Goal: Use online tool/utility: Utilize a website feature to perform a specific function

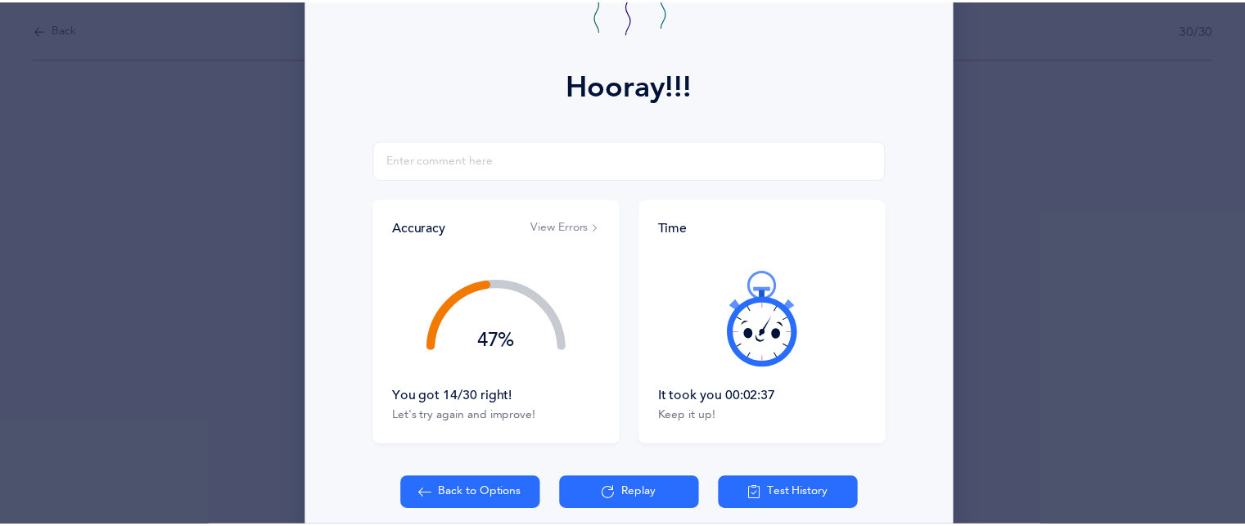
scroll to position [252, 0]
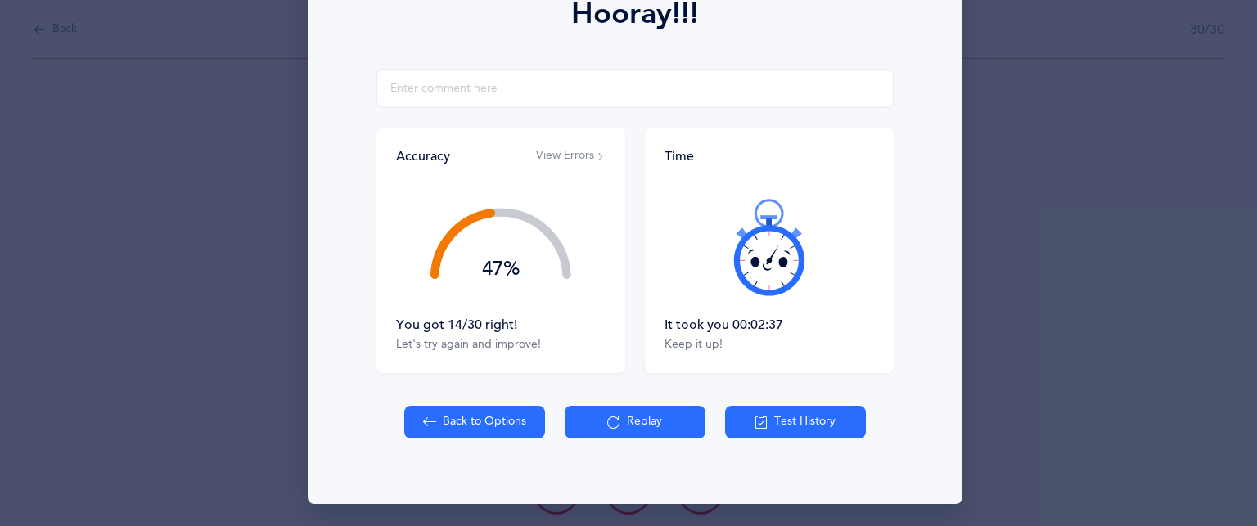
click at [448, 428] on button "Back to Options" at bounding box center [474, 422] width 141 height 33
select select "83"
select select "single"
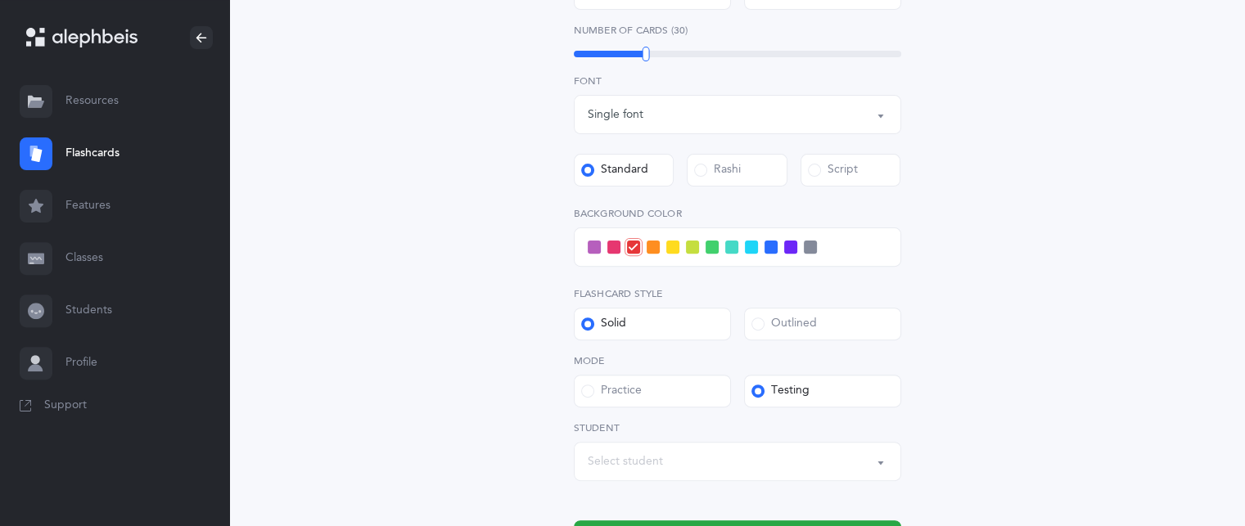
scroll to position [557, 0]
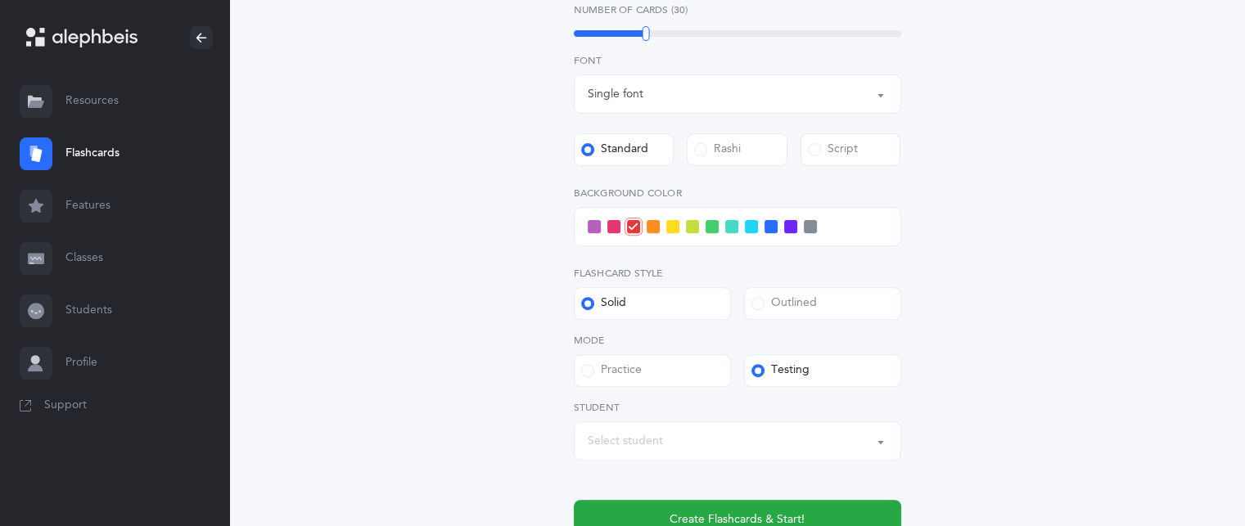
click at [634, 454] on div "Select student" at bounding box center [738, 441] width 300 height 28
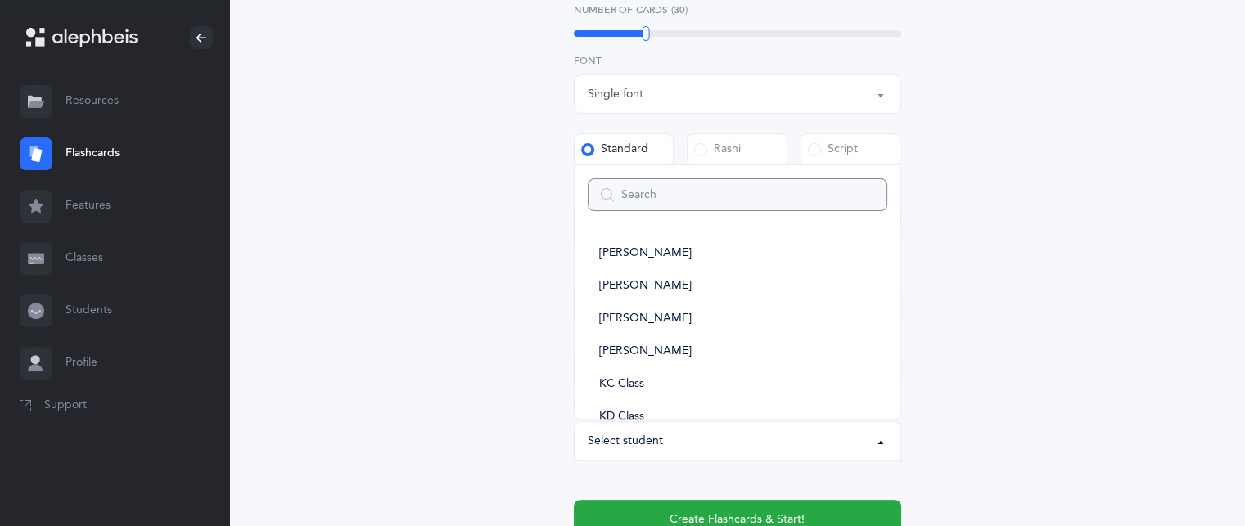
type input "y"
select select
type input "ya"
select select
type input "yae"
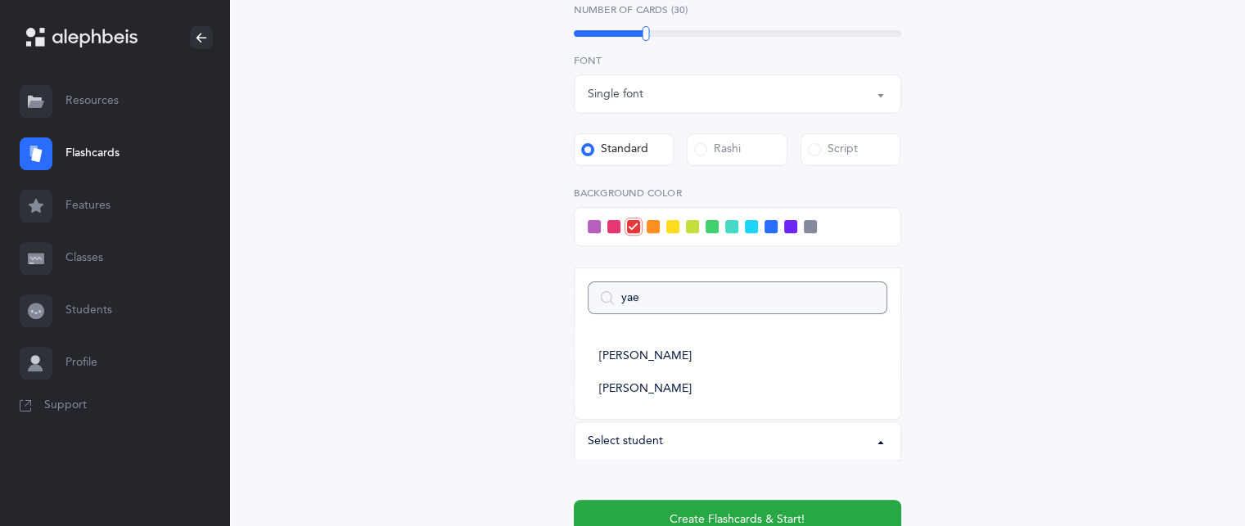
select select
type input "yae"
click at [647, 398] on link "[PERSON_NAME]" at bounding box center [738, 389] width 300 height 33
select select "14401"
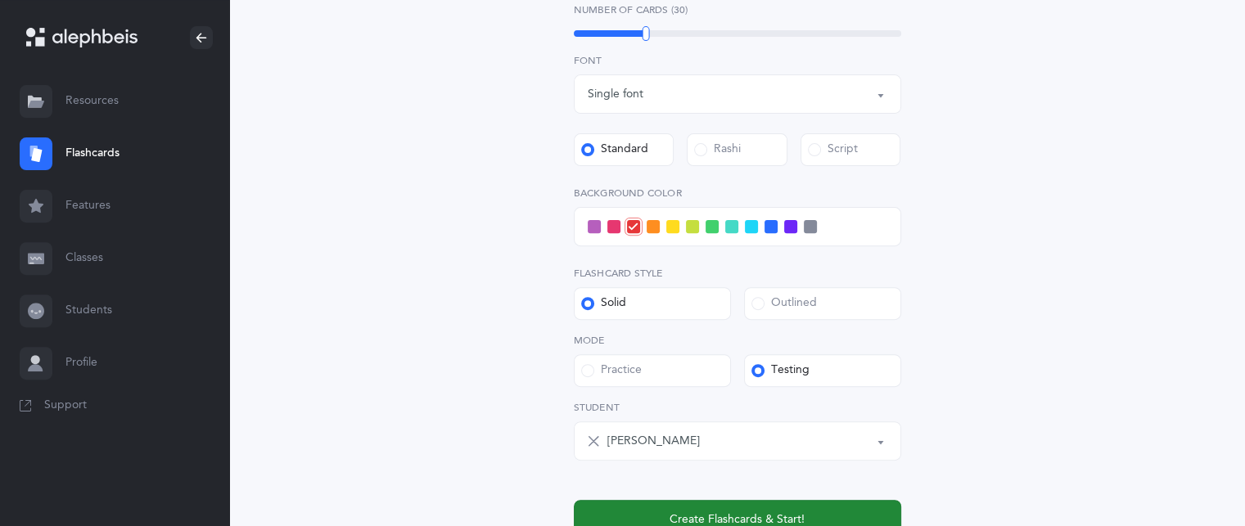
click at [702, 513] on span "Create Flashcards & Start!" at bounding box center [736, 519] width 135 height 17
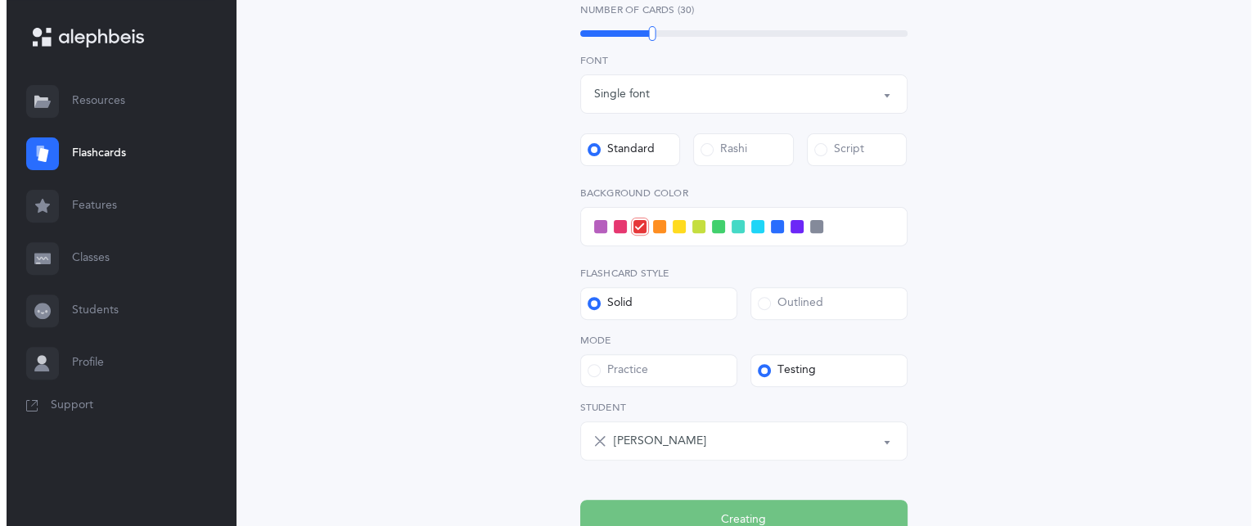
scroll to position [0, 0]
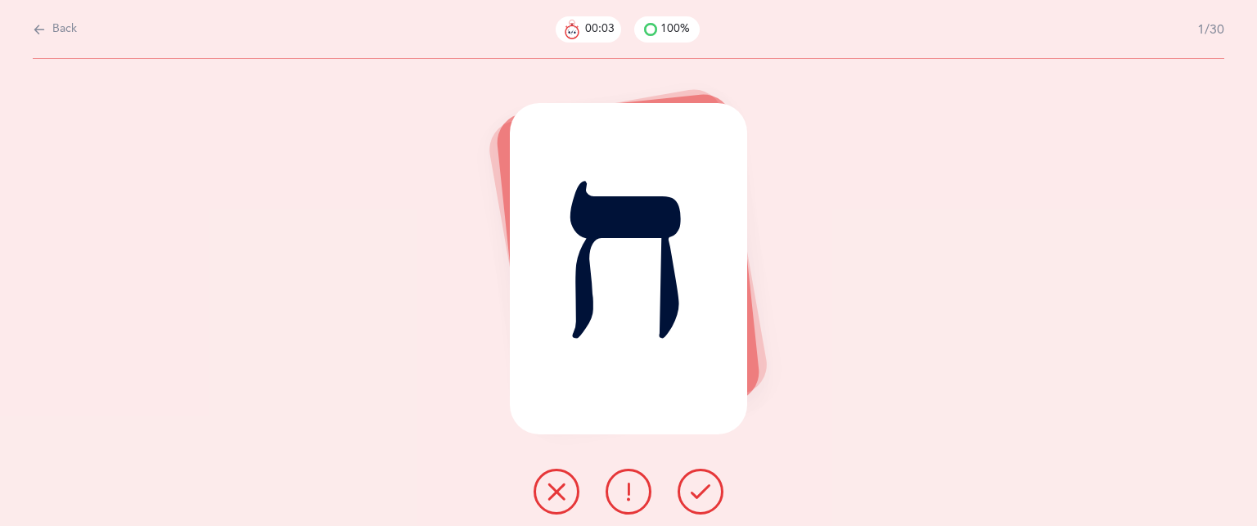
click at [563, 490] on icon at bounding box center [557, 492] width 20 height 20
click at [708, 489] on icon at bounding box center [701, 492] width 20 height 20
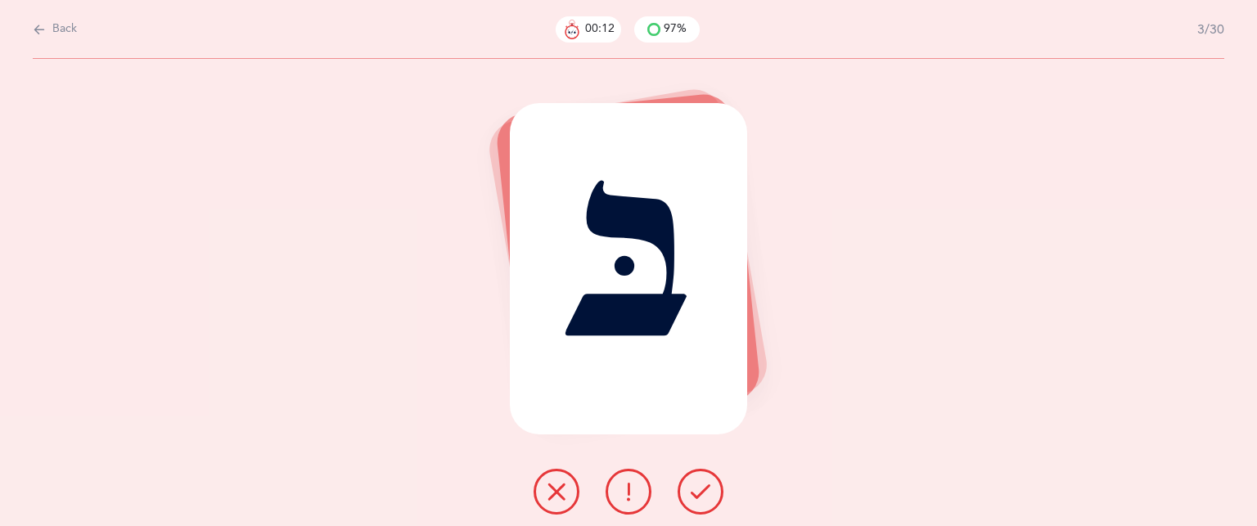
drag, startPoint x: 708, startPoint y: 489, endPoint x: 715, endPoint y: 493, distance: 8.9
click at [715, 493] on button at bounding box center [701, 492] width 46 height 46
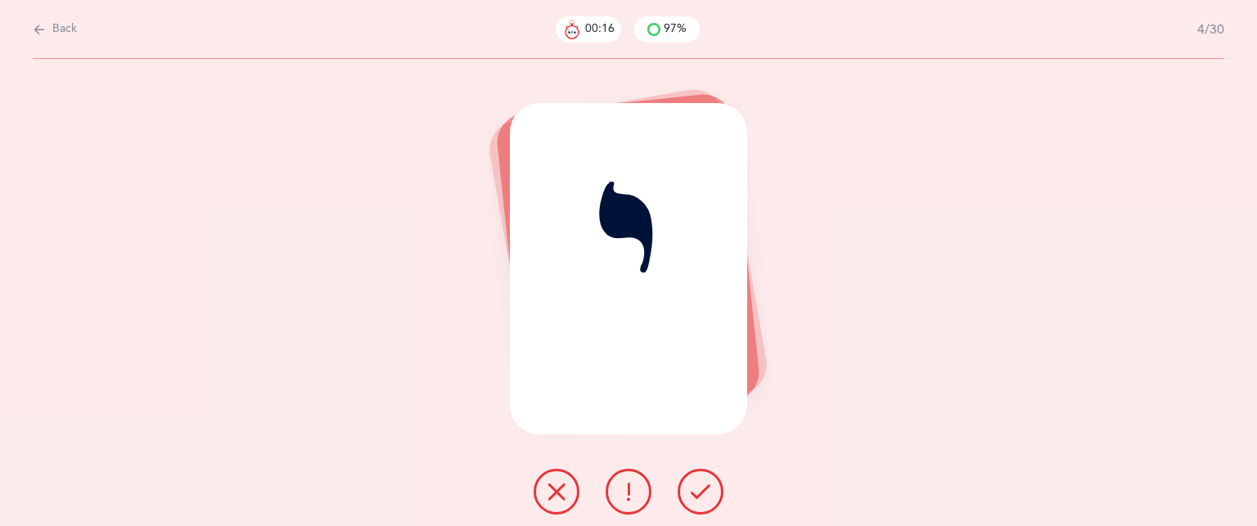
drag, startPoint x: 715, startPoint y: 493, endPoint x: 706, endPoint y: 485, distance: 12.2
click at [706, 485] on button at bounding box center [701, 492] width 46 height 46
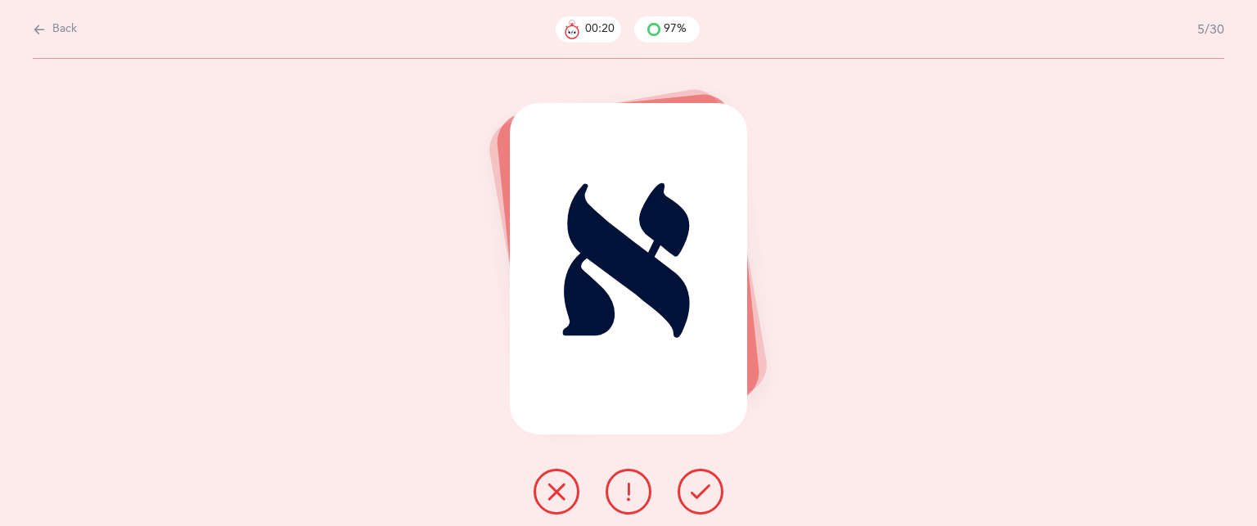
click at [696, 480] on button at bounding box center [701, 492] width 46 height 46
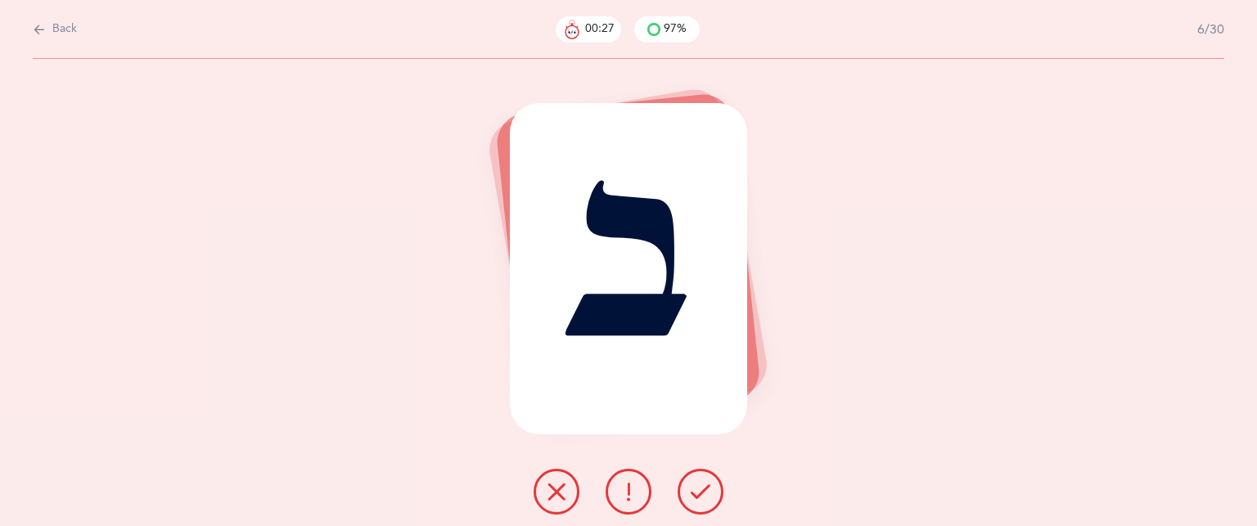
click at [694, 472] on button at bounding box center [701, 492] width 46 height 46
click at [694, 465] on div "כּ" at bounding box center [628, 292] width 1257 height 467
click at [636, 488] on icon at bounding box center [629, 492] width 20 height 20
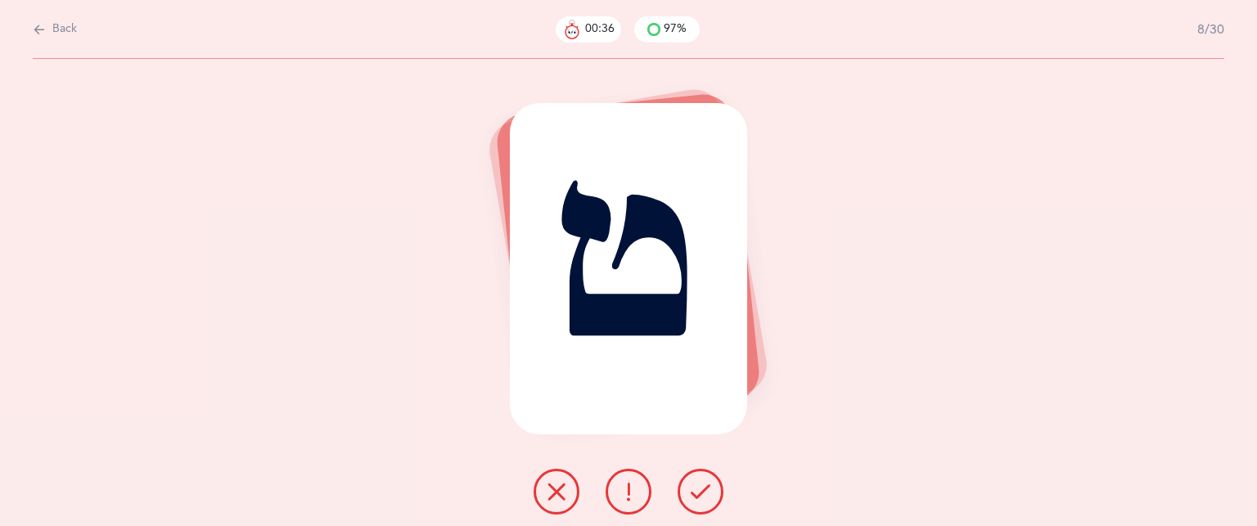
click at [554, 474] on button at bounding box center [557, 492] width 46 height 46
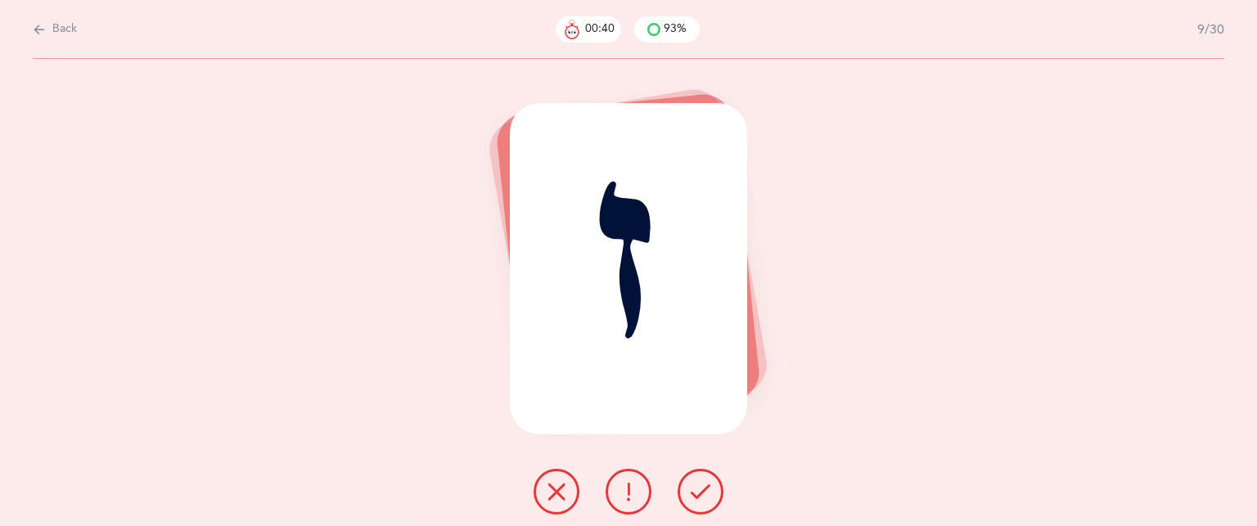
click at [722, 484] on button at bounding box center [701, 492] width 46 height 46
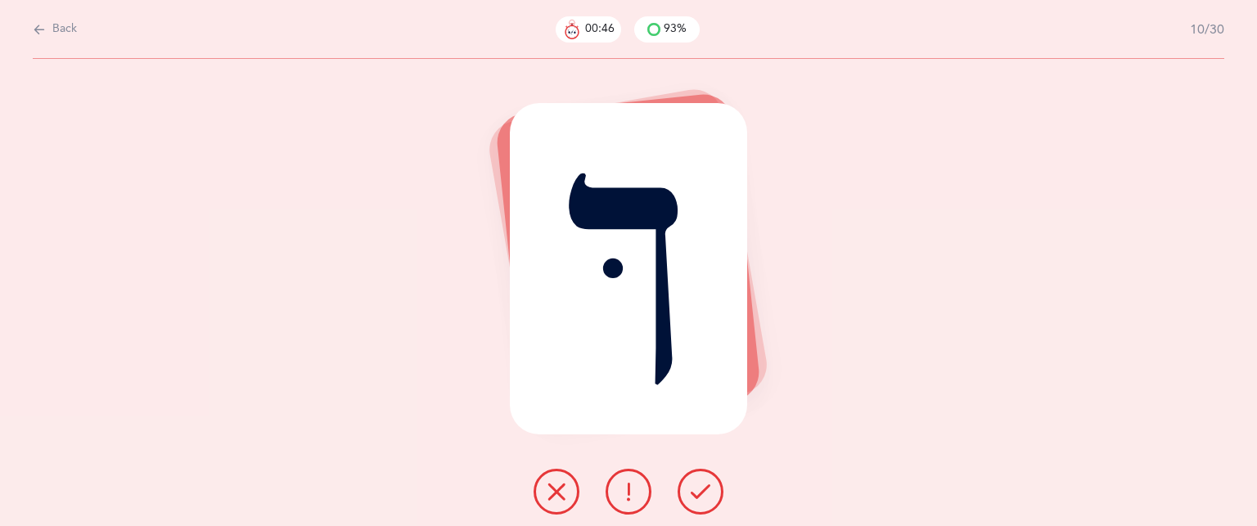
click at [722, 484] on button at bounding box center [701, 492] width 46 height 46
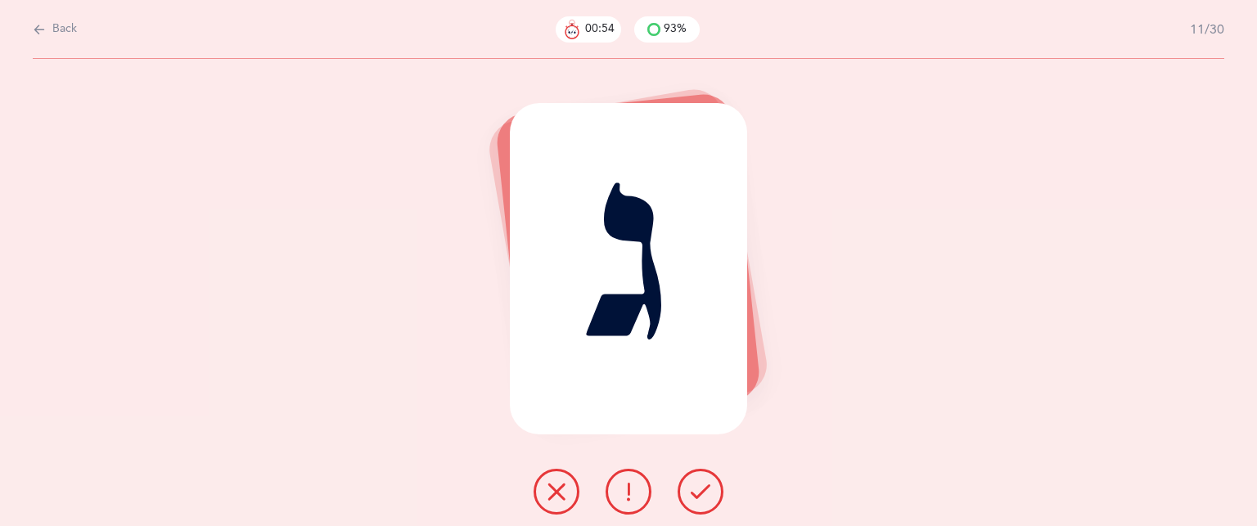
click at [567, 482] on button at bounding box center [557, 492] width 46 height 46
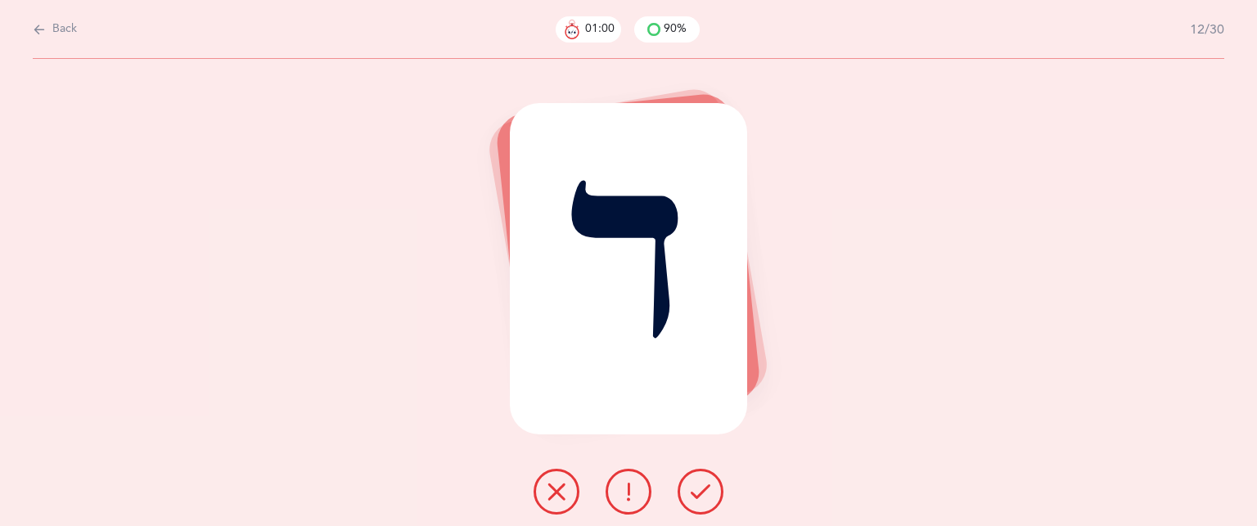
click at [638, 484] on button at bounding box center [629, 492] width 46 height 46
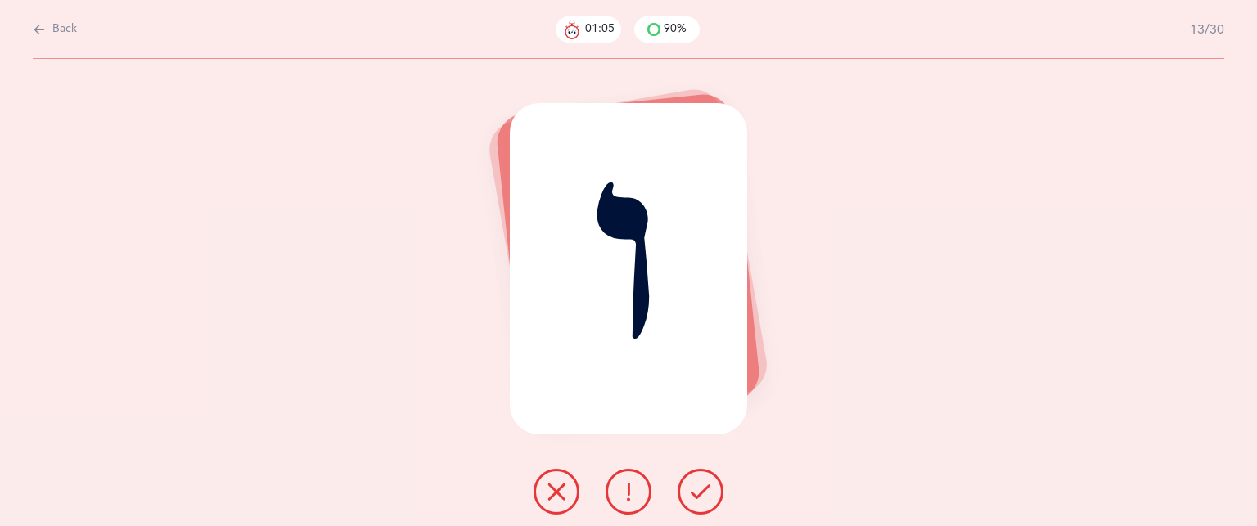
click at [552, 497] on icon at bounding box center [557, 492] width 20 height 20
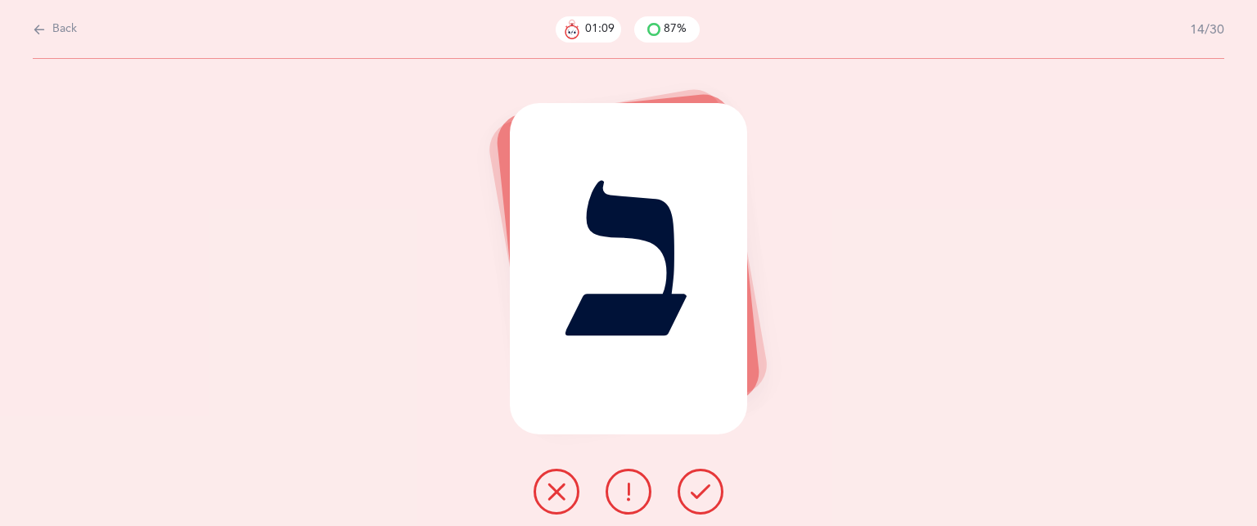
click at [701, 498] on icon at bounding box center [701, 492] width 20 height 20
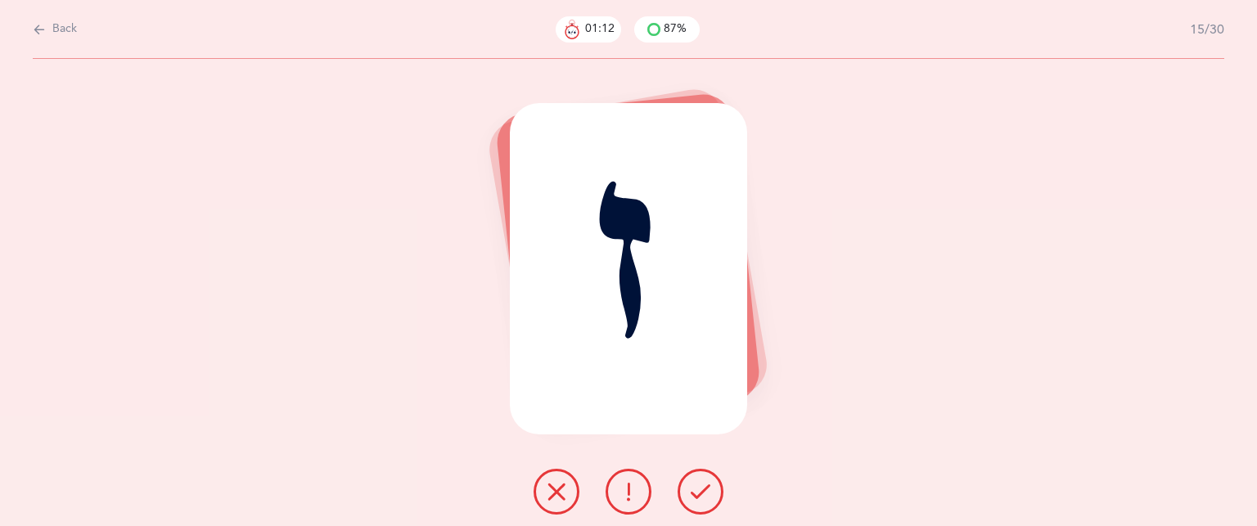
click at [701, 498] on icon at bounding box center [701, 492] width 20 height 20
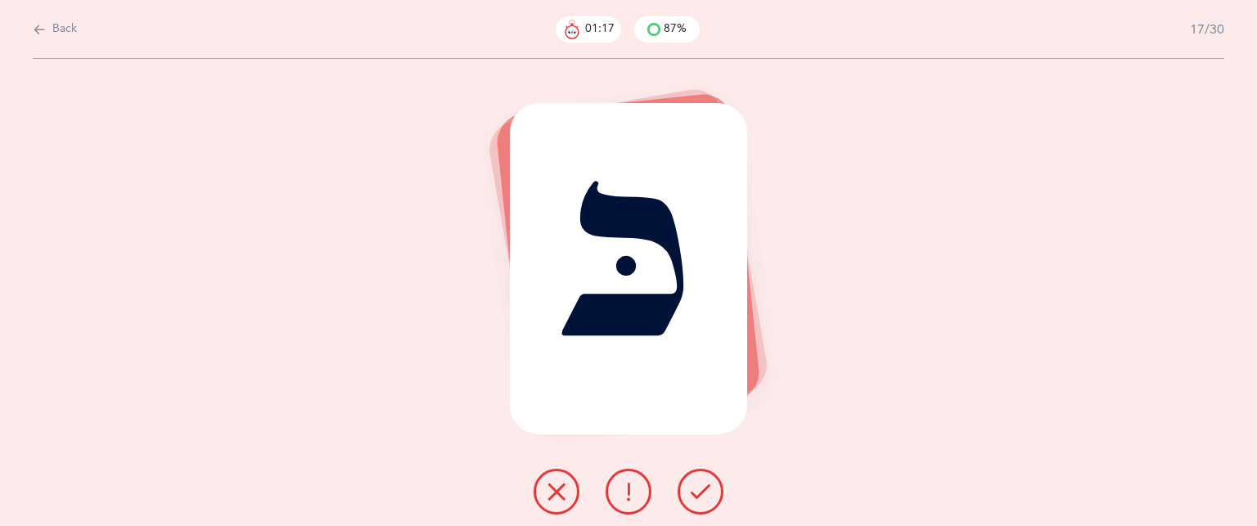
click at [701, 498] on icon at bounding box center [701, 492] width 20 height 20
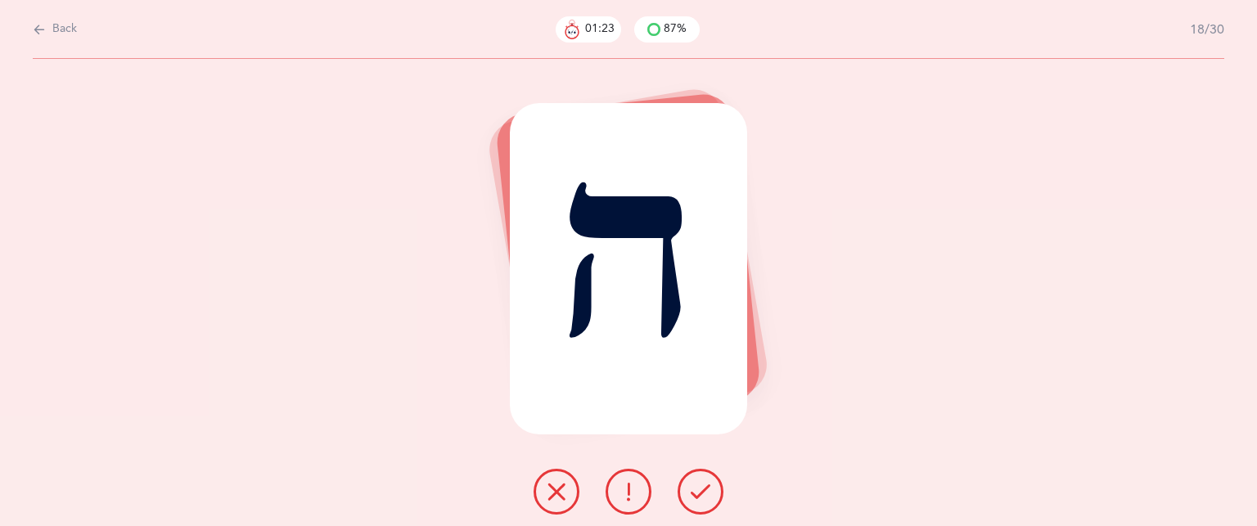
click at [548, 487] on icon at bounding box center [557, 492] width 20 height 20
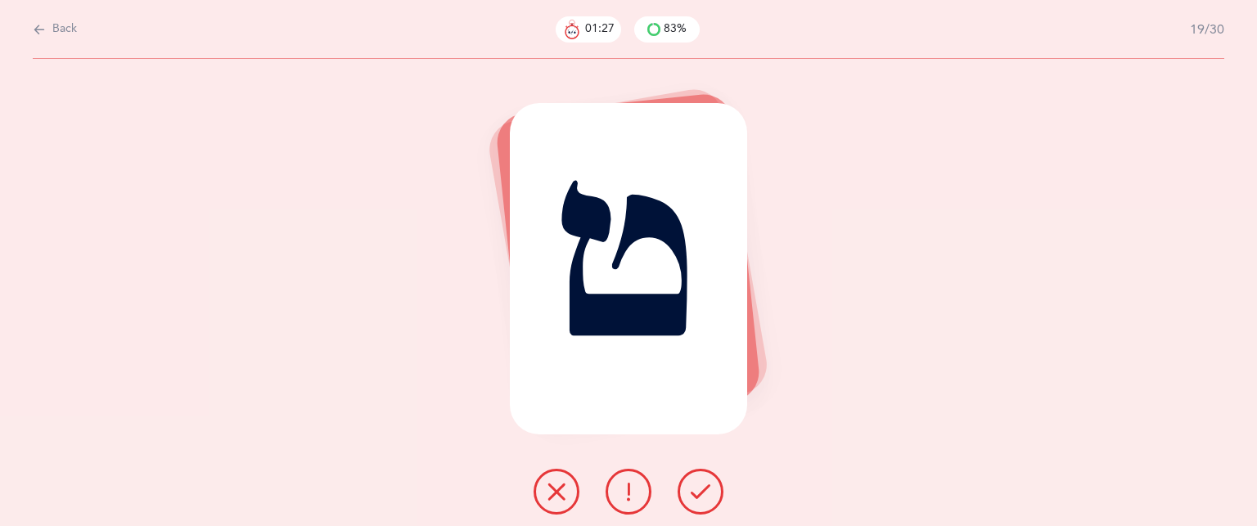
click at [697, 480] on button at bounding box center [701, 492] width 46 height 46
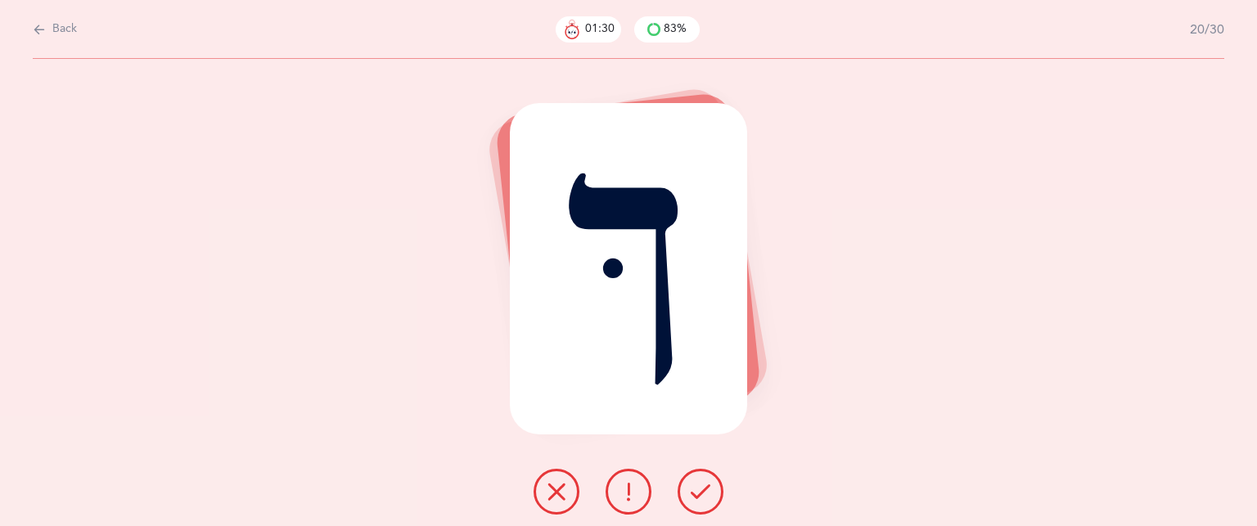
click at [697, 482] on icon at bounding box center [701, 492] width 20 height 20
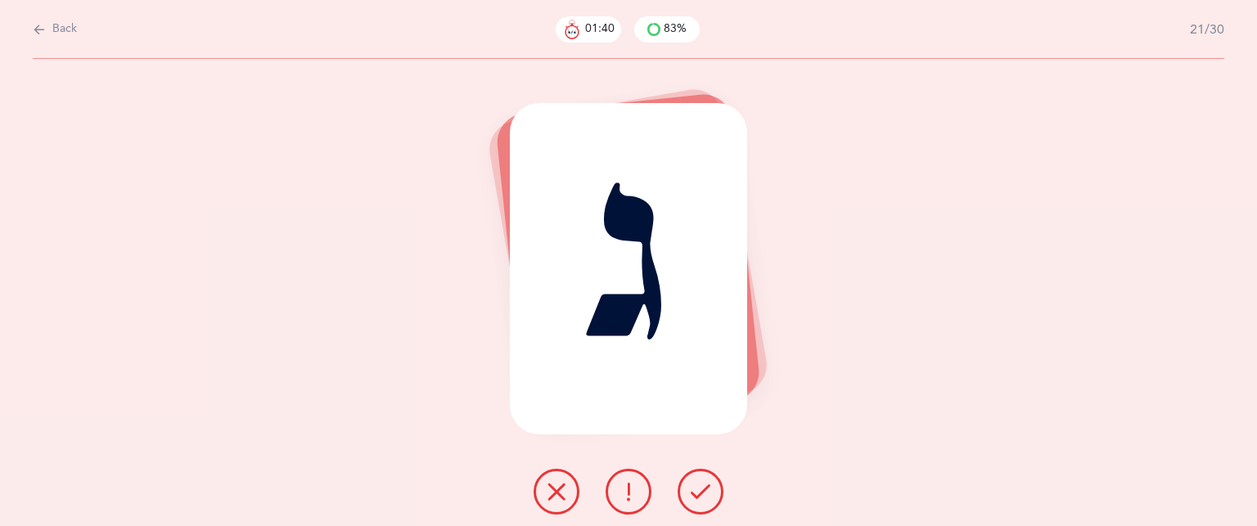
click at [563, 489] on icon at bounding box center [557, 492] width 20 height 20
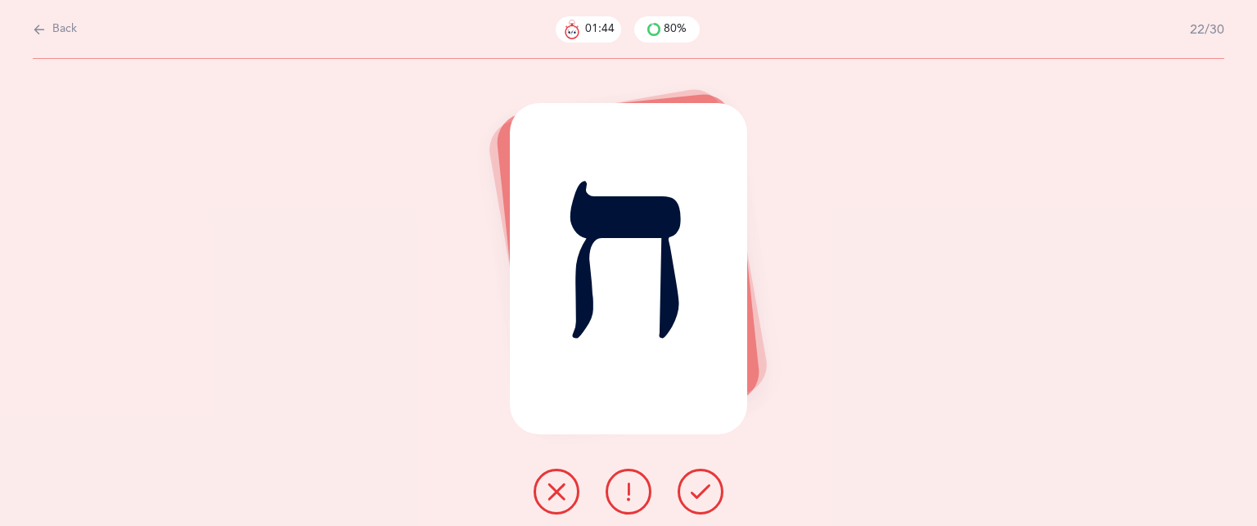
click at [577, 487] on button at bounding box center [557, 492] width 46 height 46
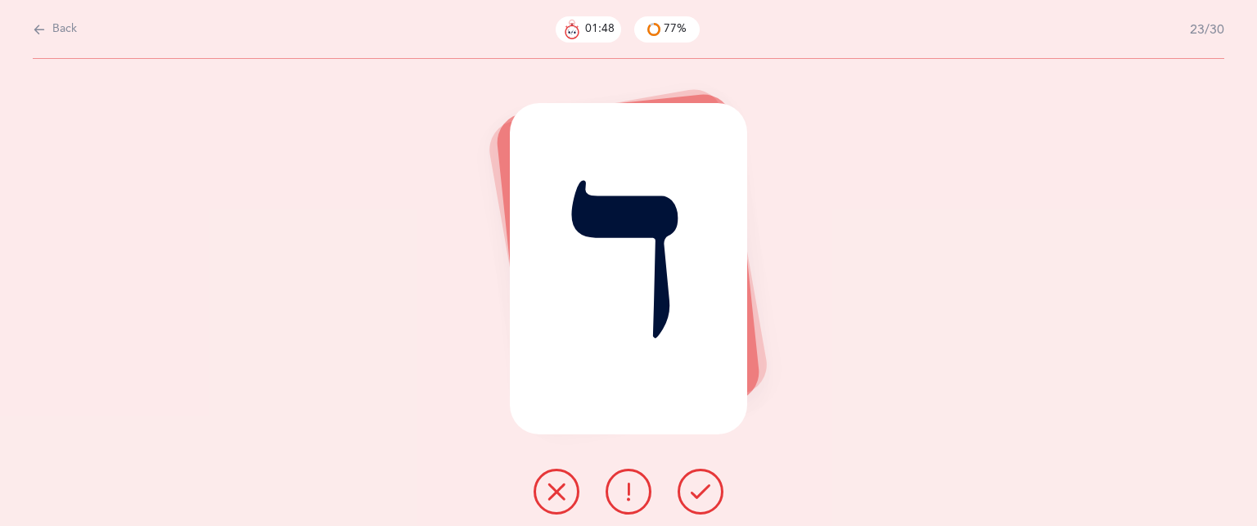
click at [701, 498] on icon at bounding box center [701, 492] width 20 height 20
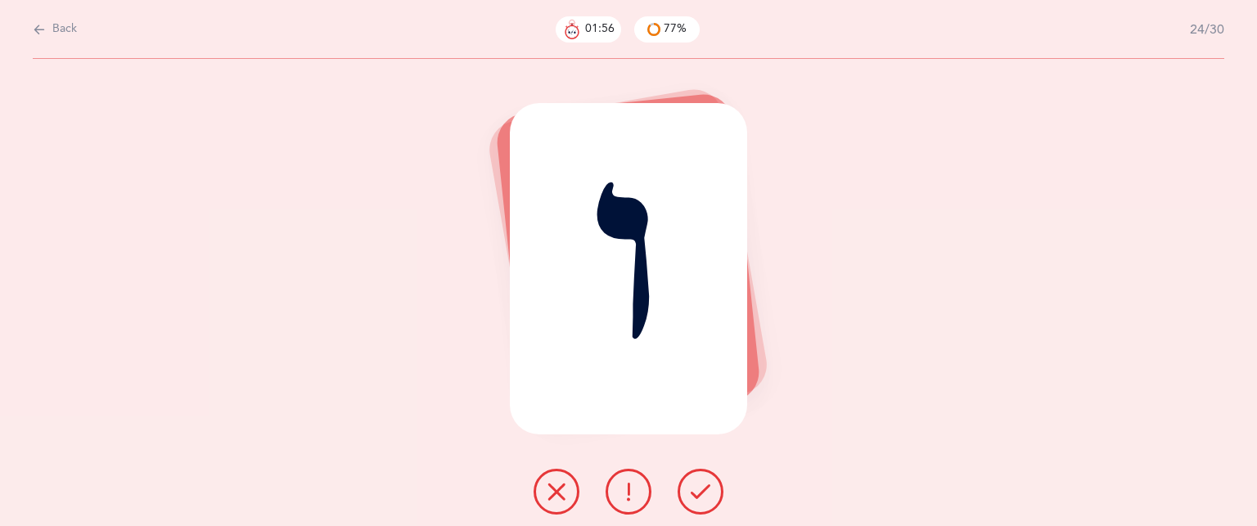
click at [570, 489] on button at bounding box center [557, 492] width 46 height 46
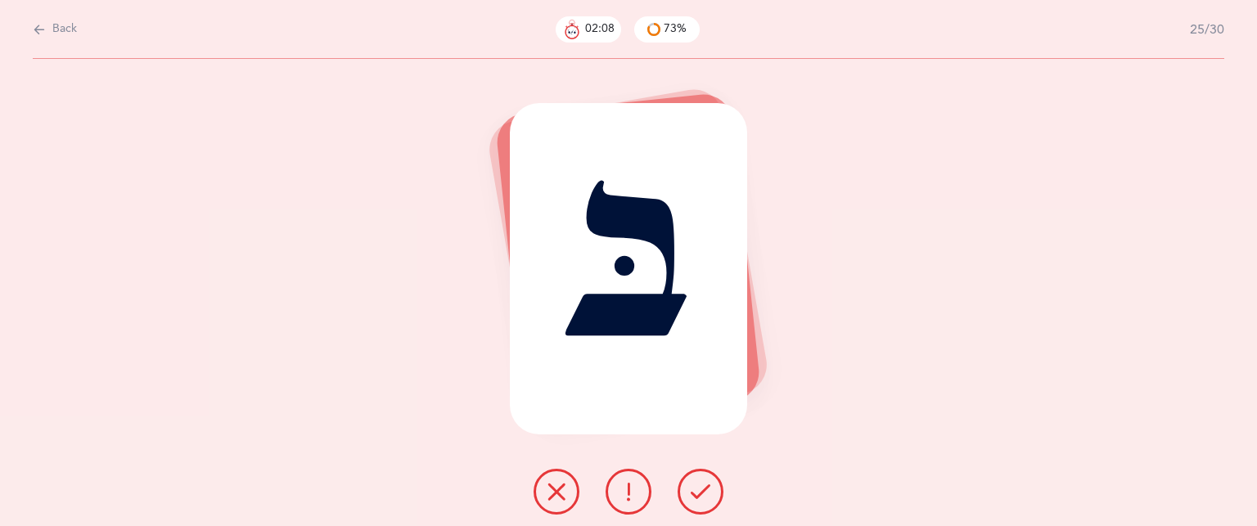
click at [708, 487] on icon at bounding box center [701, 492] width 20 height 20
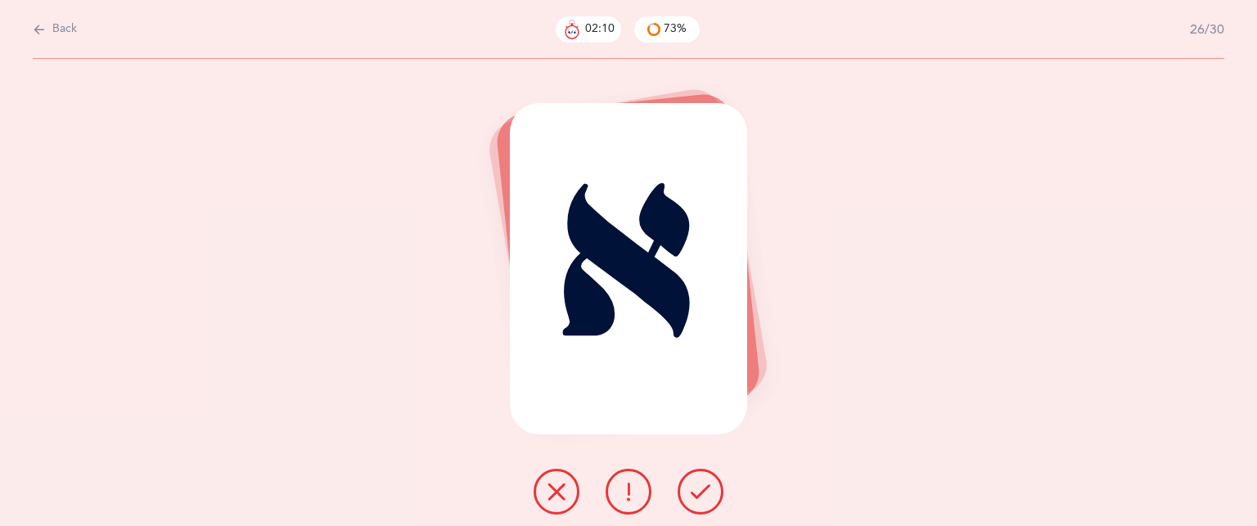
click at [708, 487] on icon at bounding box center [701, 492] width 20 height 20
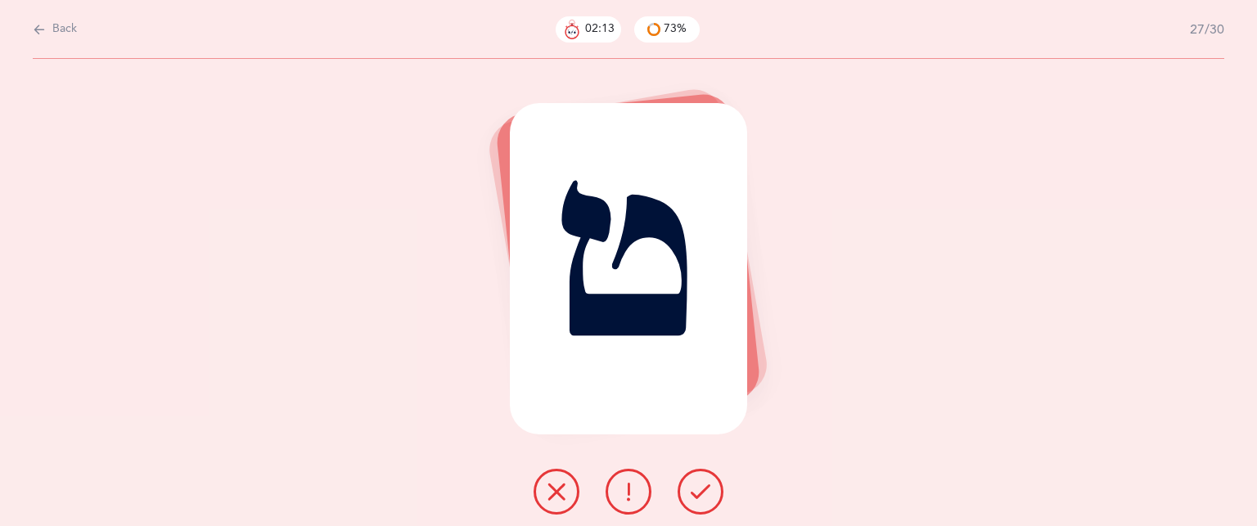
click at [708, 487] on icon at bounding box center [701, 492] width 20 height 20
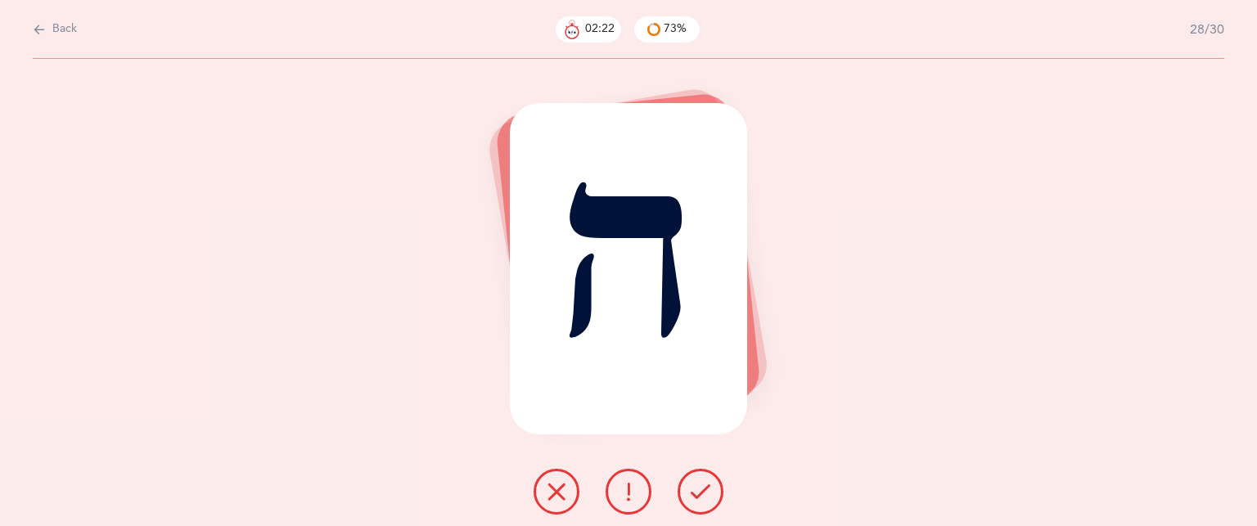
click at [643, 490] on button at bounding box center [629, 492] width 46 height 46
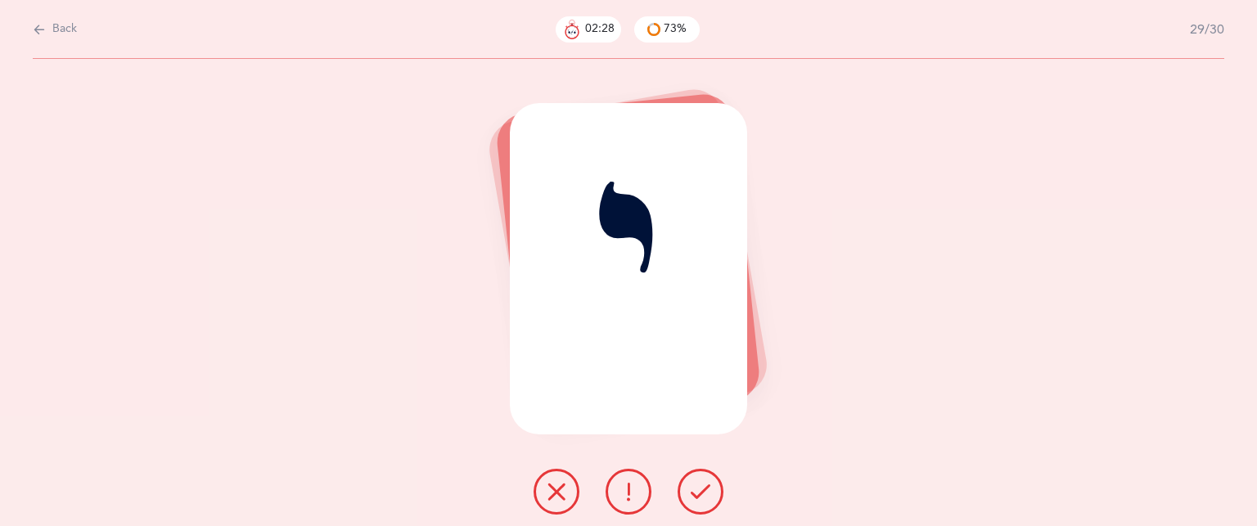
click at [708, 484] on icon at bounding box center [701, 492] width 20 height 20
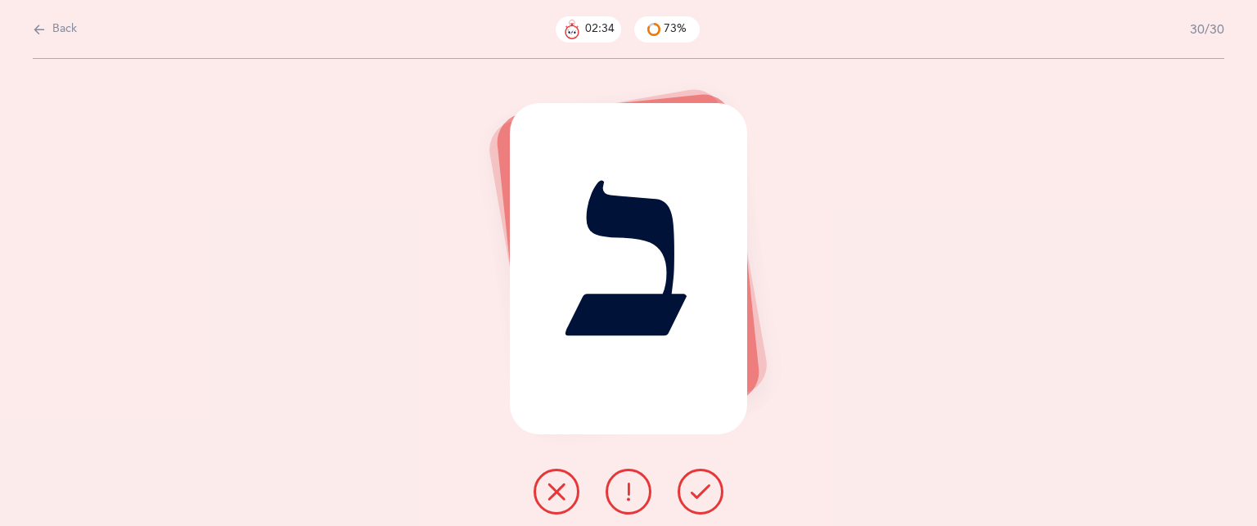
click at [713, 486] on button at bounding box center [701, 492] width 46 height 46
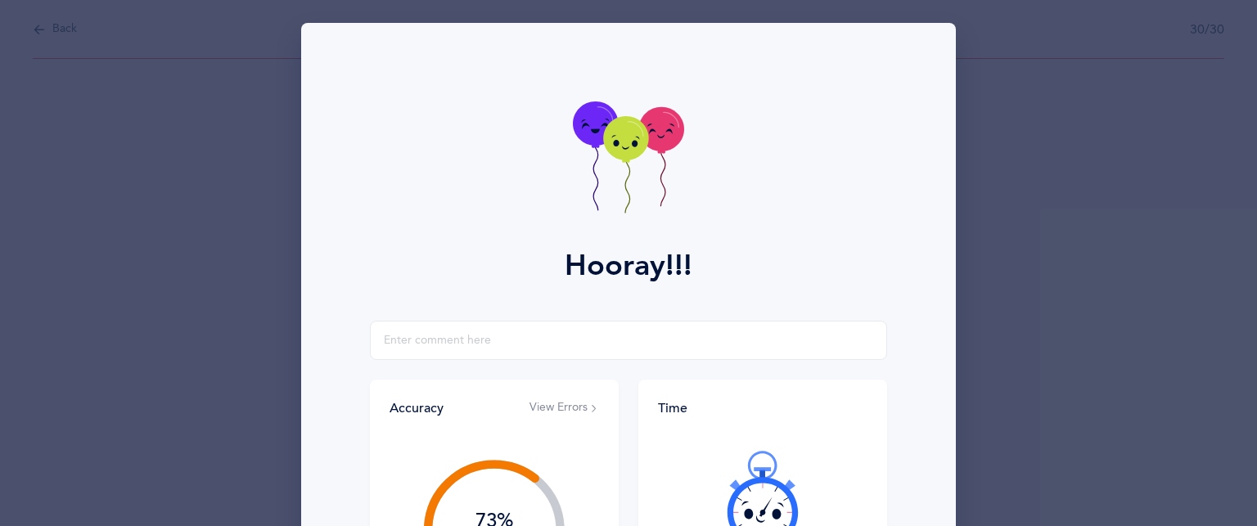
click at [673, 467] on div at bounding box center [763, 498] width 210 height 137
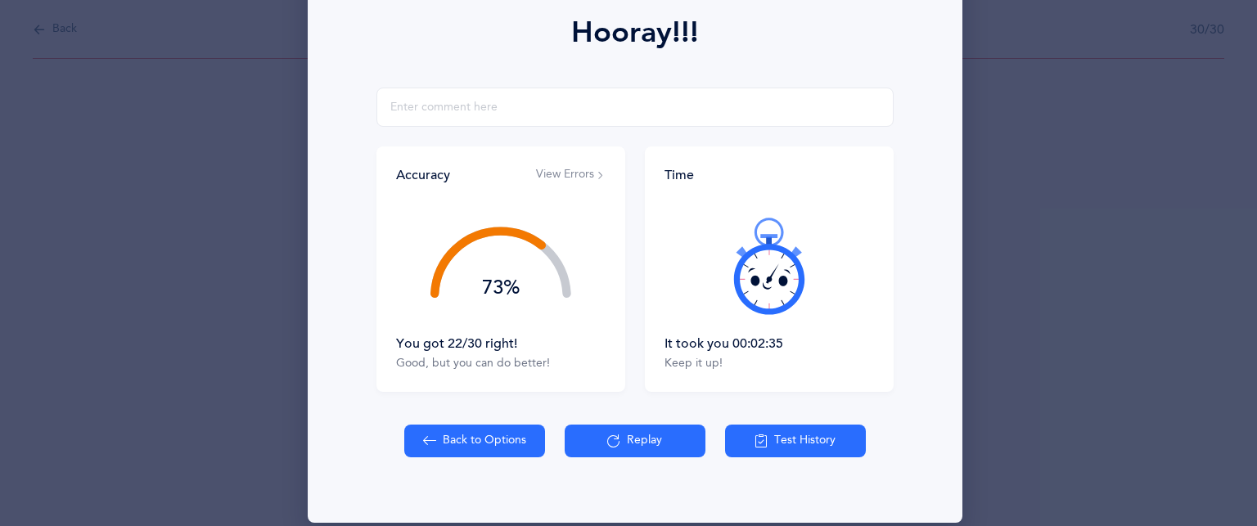
scroll to position [252, 0]
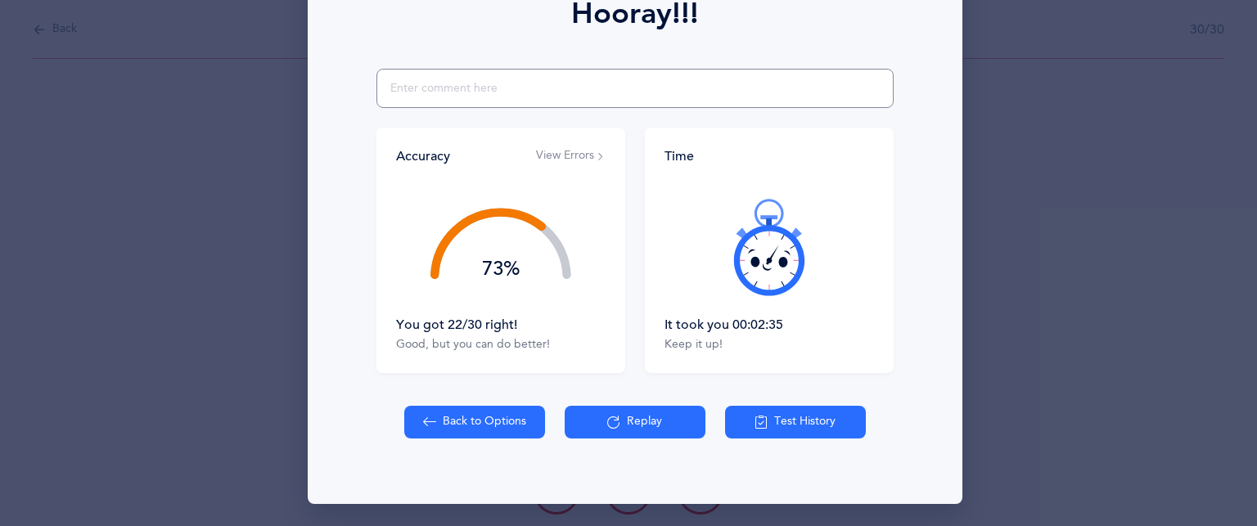
click at [546, 94] on input "text" at bounding box center [634, 88] width 517 height 39
click at [903, 343] on div "pronounces letter wrong, dalef instead of daled, chey instead of hey Accuracy V…" at bounding box center [635, 221] width 635 height 304
drag, startPoint x: 1255, startPoint y: 219, endPoint x: 1232, endPoint y: 336, distance: 119.4
click at [1232, 336] on div "Hooray!!! pronounces letter wrong, dalef instead of daled, chey instead of hey …" at bounding box center [628, 263] width 1257 height 526
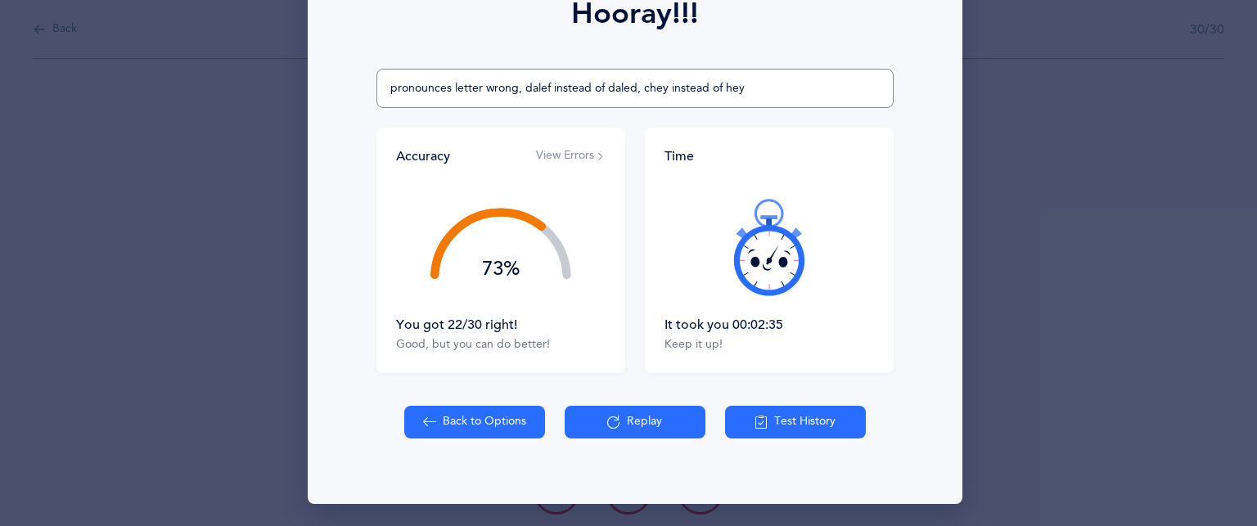
click at [476, 96] on input "pronounces letter wrong, dalef instead of daled, chey instead of hey" at bounding box center [634, 88] width 517 height 39
type input "pronounces letters wrong, dalef instead of daled, [PERSON_NAME] instead of hey"
click at [470, 421] on button "Back to Options" at bounding box center [474, 422] width 141 height 33
select select "83"
select select "single"
